Goal: Task Accomplishment & Management: Complete application form

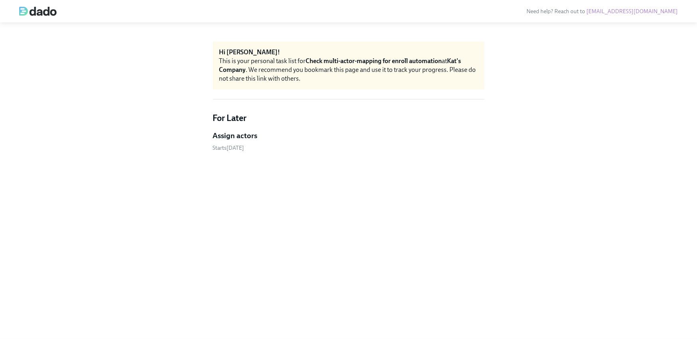
click at [245, 135] on h5 "Assign actors" at bounding box center [235, 136] width 45 height 10
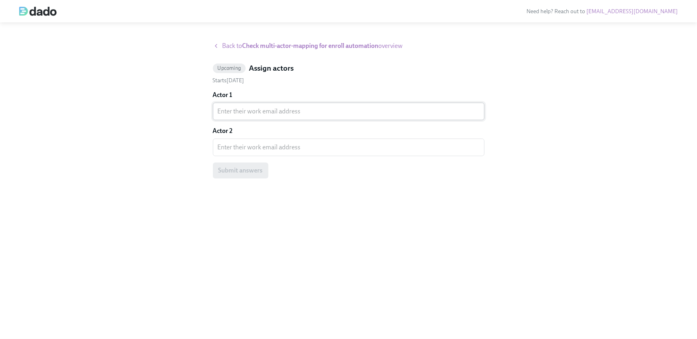
click at [267, 110] on textarea "Actor 1" at bounding box center [349, 112] width 262 height 10
paste textarea "[EMAIL_ADDRESS]"
type textarea "[EMAIL_ADDRESS]"
click at [276, 143] on textarea "Actor 2" at bounding box center [349, 148] width 262 height 10
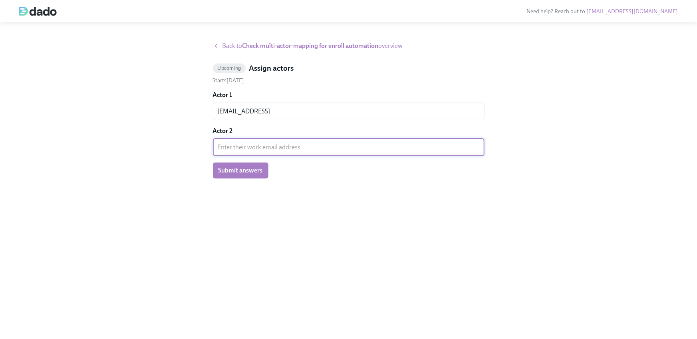
paste textarea "[EMAIL_ADDRESS][DOMAIN_NAME]"
type textarea "[EMAIL_ADDRESS][DOMAIN_NAME]"
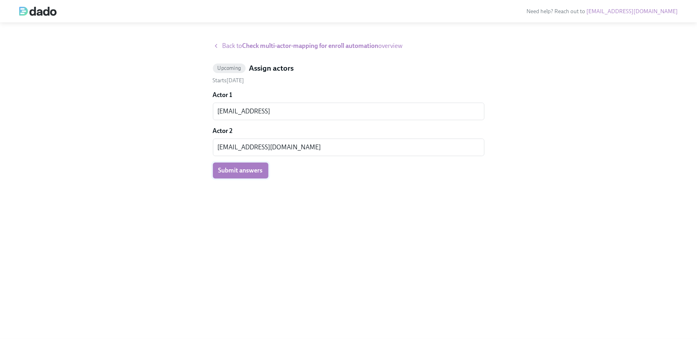
click at [241, 170] on span "Submit answers" at bounding box center [241, 171] width 44 height 8
